Goal: Book appointment/travel/reservation

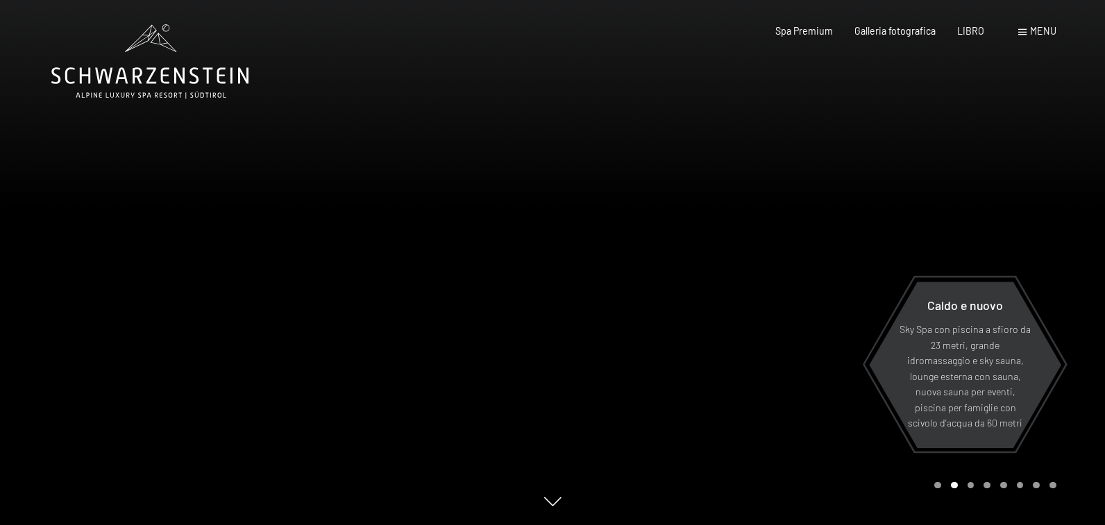
click at [1036, 27] on font "menu" at bounding box center [1043, 31] width 26 height 12
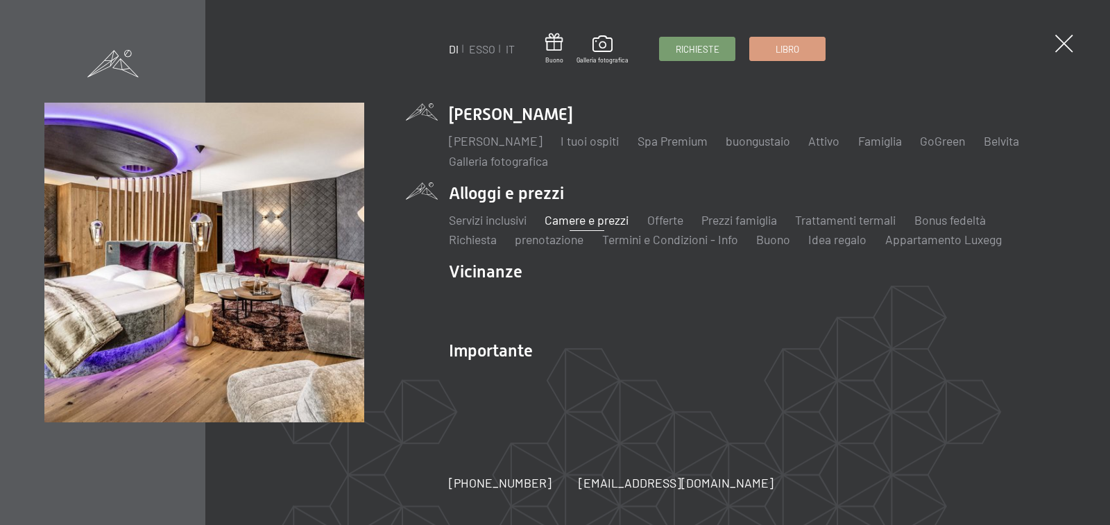
click at [567, 220] on font "Camere e prezzi" at bounding box center [587, 219] width 84 height 15
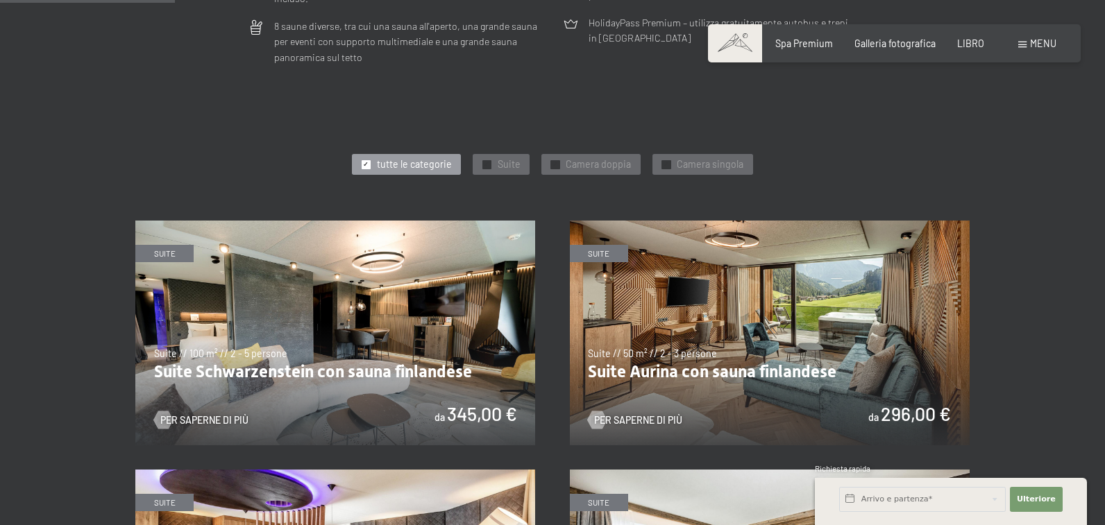
scroll to position [625, 0]
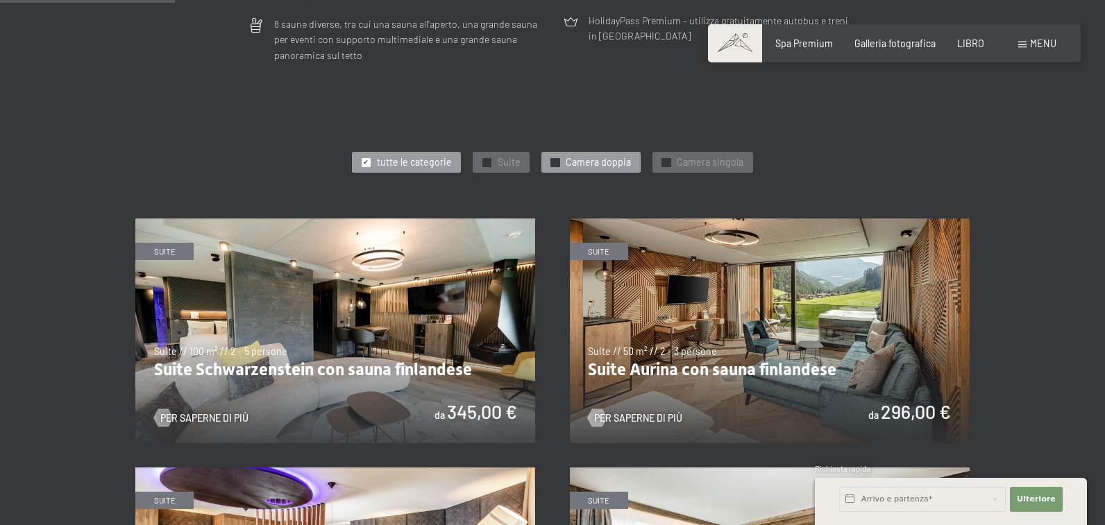
click at [587, 156] on font "Camera doppia" at bounding box center [598, 162] width 65 height 12
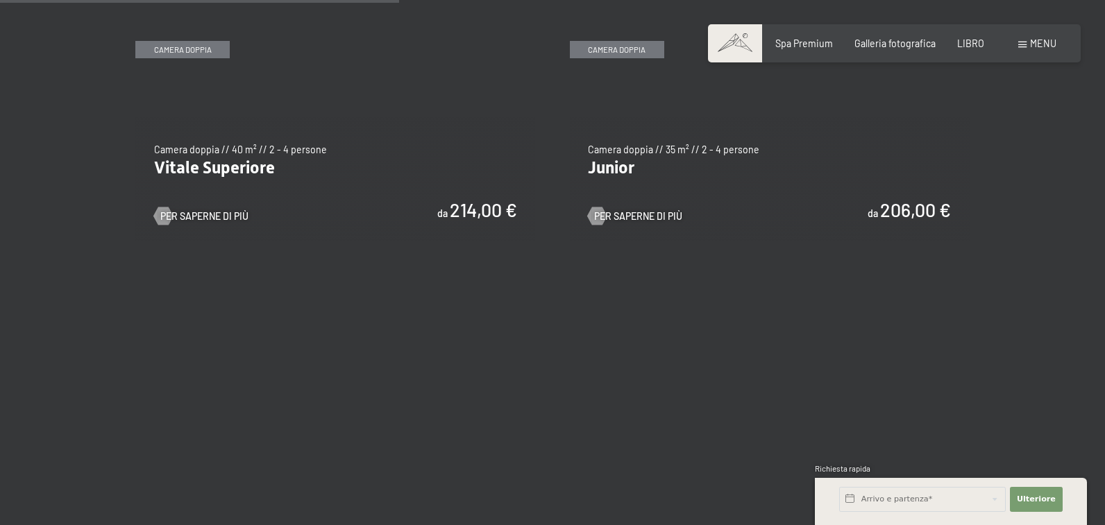
scroll to position [972, 0]
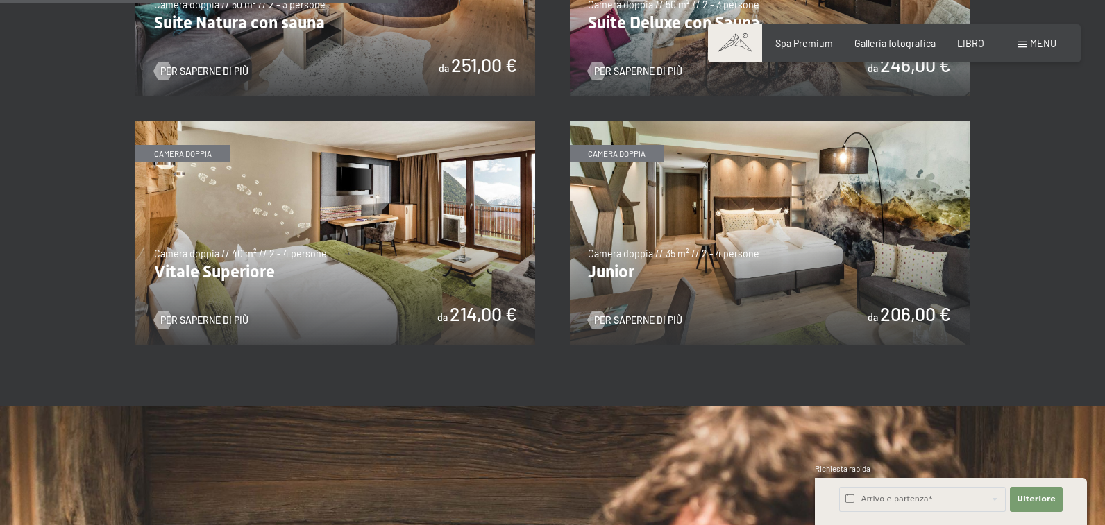
click at [777, 228] on img at bounding box center [770, 233] width 400 height 225
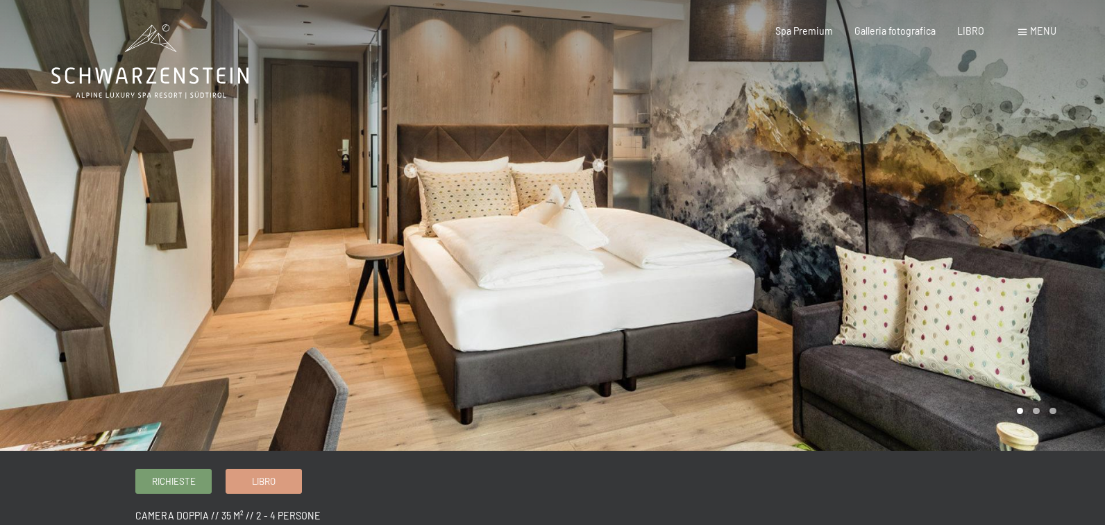
click at [1054, 221] on div at bounding box center [828, 225] width 552 height 451
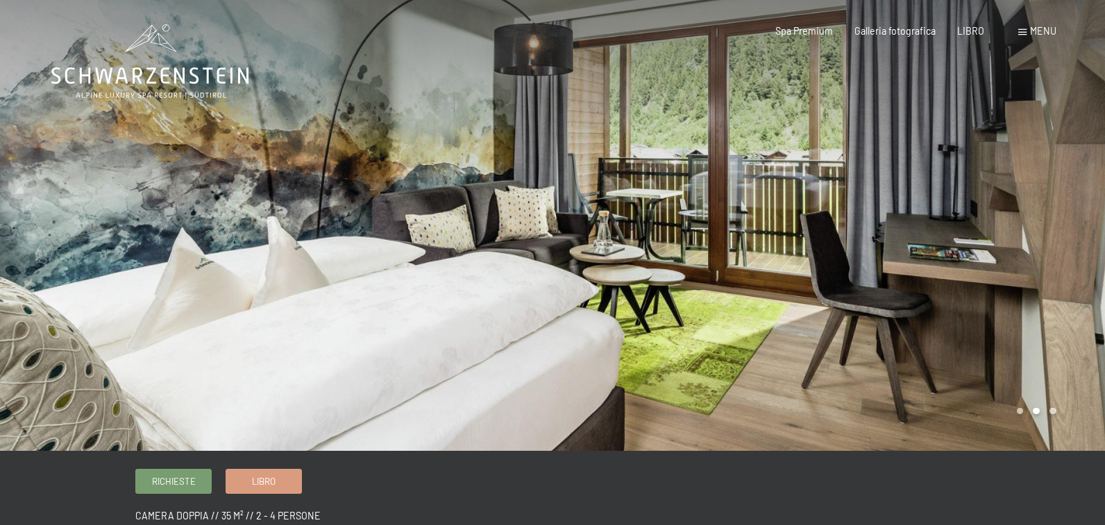
click at [1054, 221] on div at bounding box center [828, 225] width 552 height 451
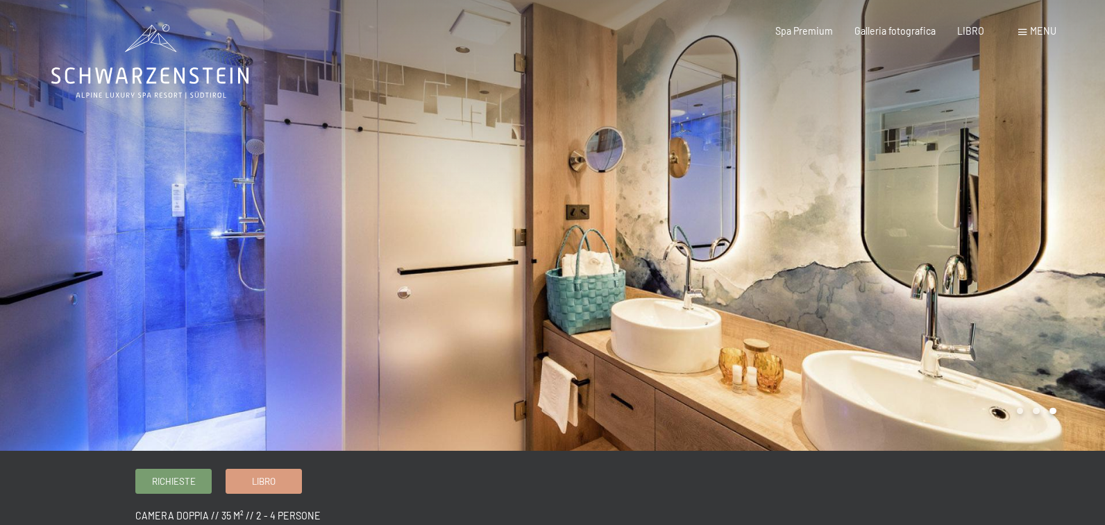
click at [1054, 221] on div at bounding box center [828, 225] width 552 height 451
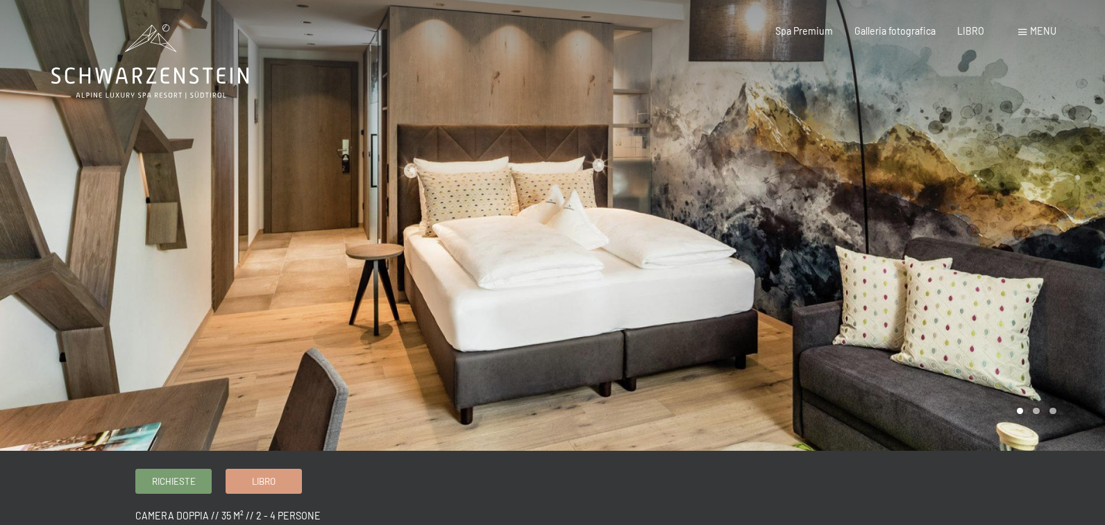
click at [1054, 221] on div at bounding box center [828, 225] width 552 height 451
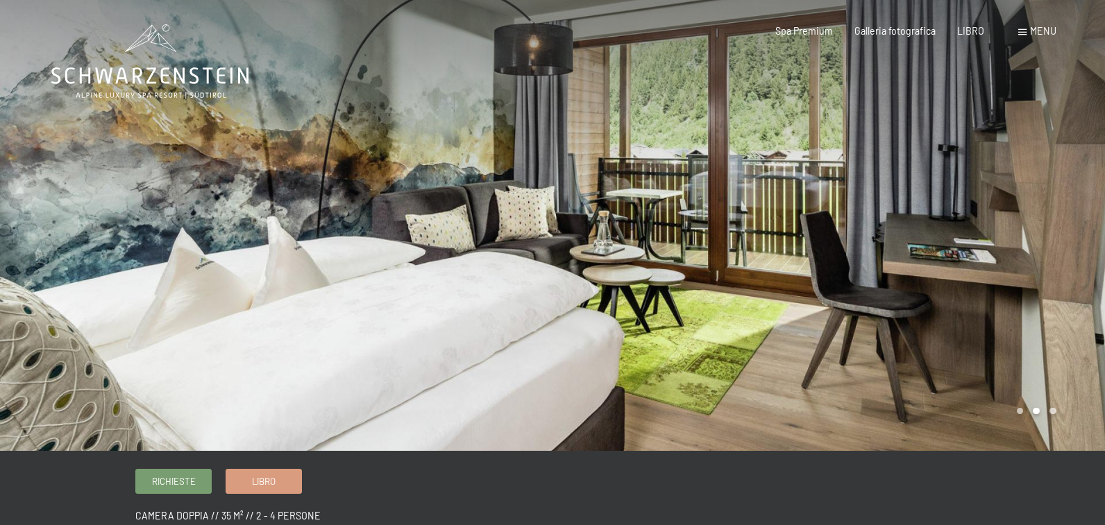
click at [1054, 221] on div at bounding box center [828, 225] width 552 height 451
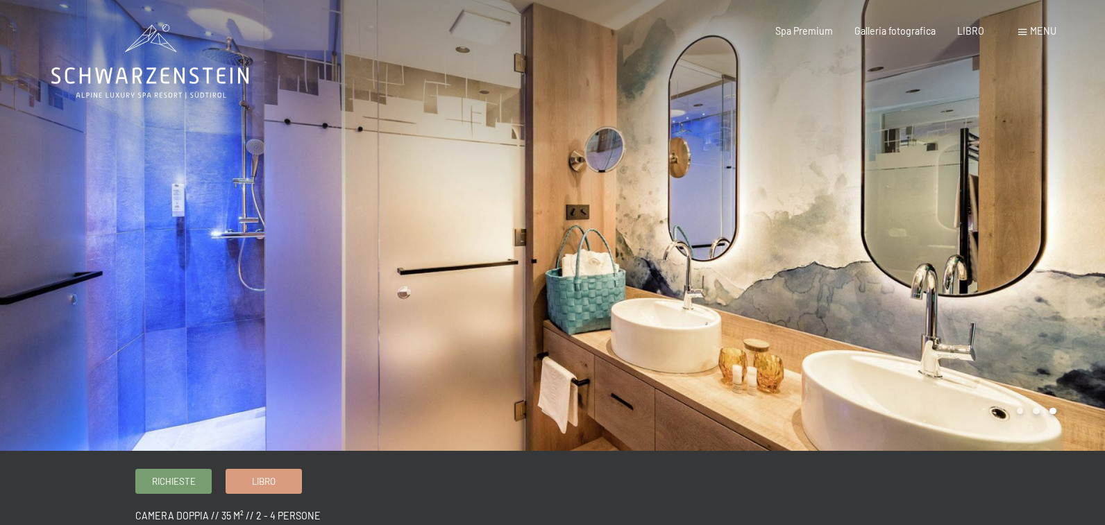
click at [1054, 221] on div at bounding box center [828, 225] width 552 height 451
